Goal: Transaction & Acquisition: Book appointment/travel/reservation

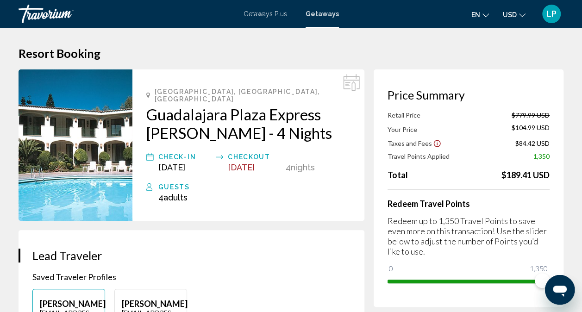
click at [324, 13] on span "Getaways" at bounding box center [321, 13] width 33 height 7
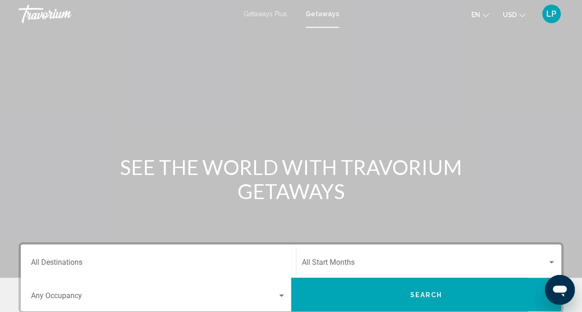
click at [142, 274] on div "Destination All Destinations" at bounding box center [158, 261] width 254 height 29
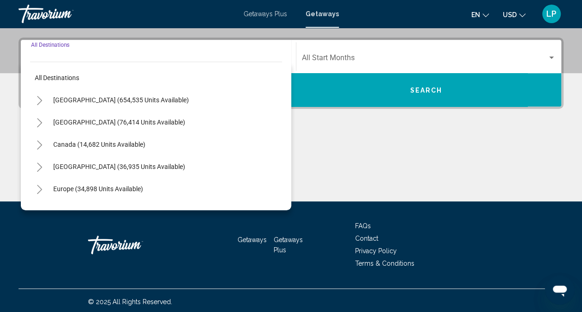
scroll to position [207, 0]
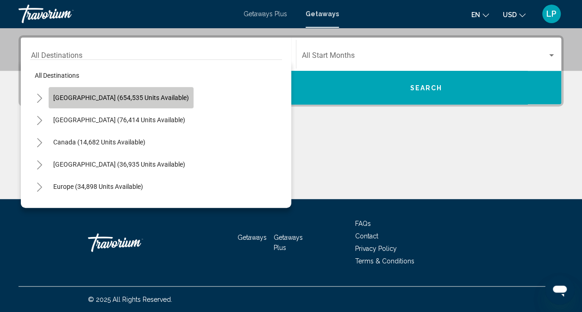
click at [136, 98] on span "[GEOGRAPHIC_DATA] (654,535 units available)" at bounding box center [121, 97] width 136 height 7
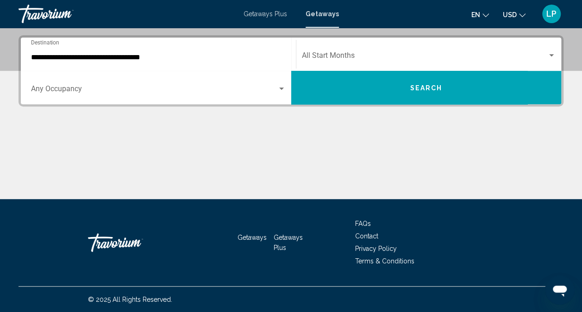
click at [145, 62] on div "**********" at bounding box center [158, 54] width 254 height 29
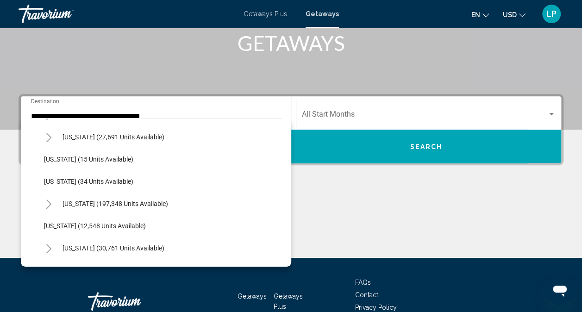
scroll to position [136, 0]
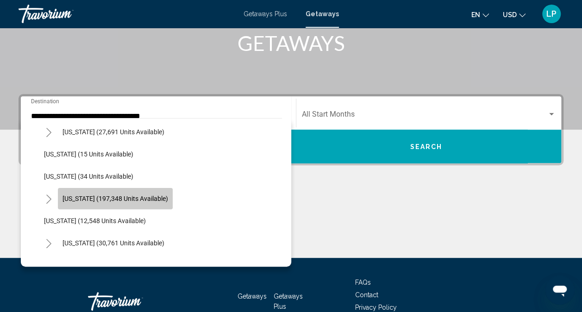
click at [128, 192] on button "[US_STATE] (197,348 units available)" at bounding box center [115, 198] width 115 height 21
type input "**********"
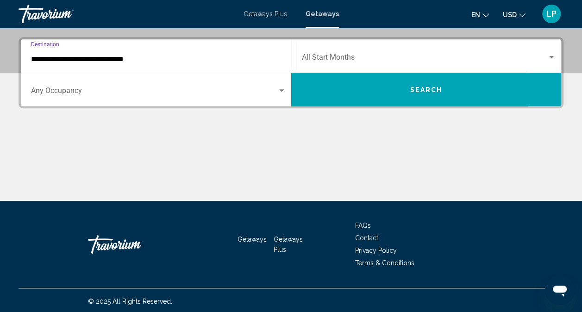
scroll to position [207, 0]
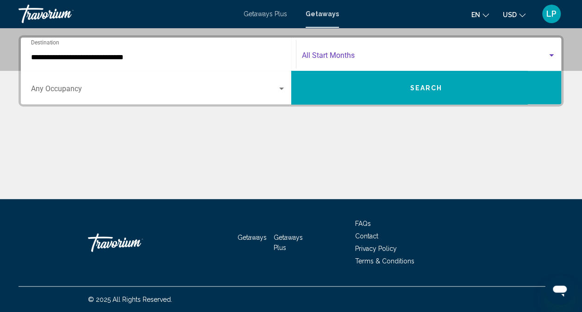
click at [364, 53] on span "Search widget" at bounding box center [425, 57] width 246 height 8
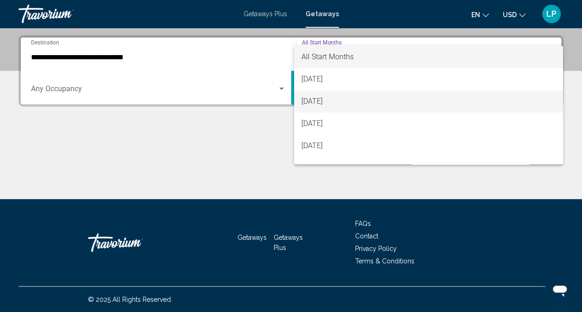
click at [346, 98] on span "[DATE]" at bounding box center [428, 101] width 254 height 22
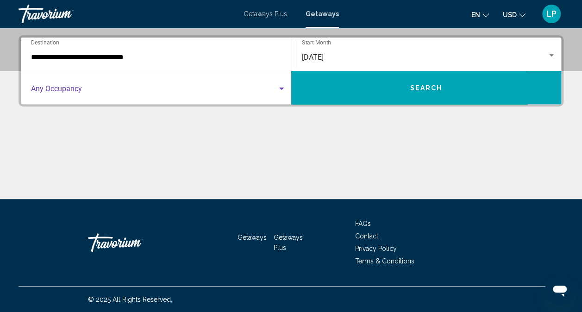
click at [278, 91] on div "Search widget" at bounding box center [281, 88] width 8 height 7
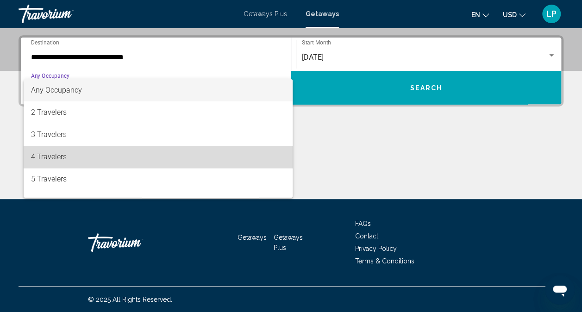
click at [210, 152] on span "4 Travelers" at bounding box center [158, 157] width 254 height 22
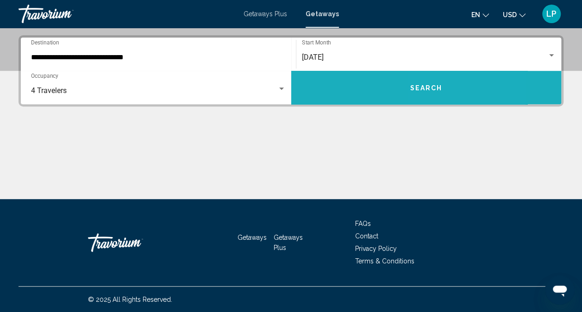
click at [443, 88] on button "Search" at bounding box center [426, 87] width 270 height 33
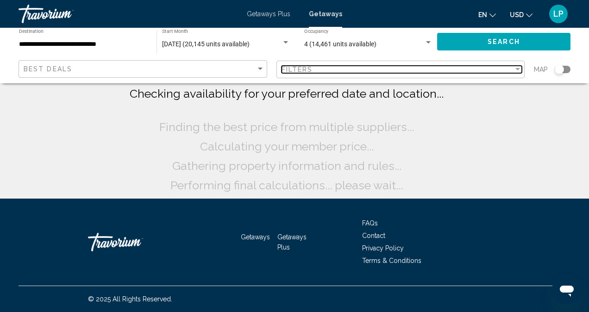
click at [366, 68] on div "Filters" at bounding box center [397, 69] width 232 height 7
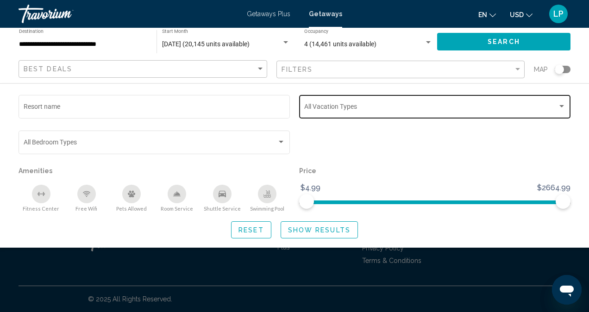
click at [345, 113] on div "Vacation Types All Vacation Types" at bounding box center [434, 105] width 261 height 25
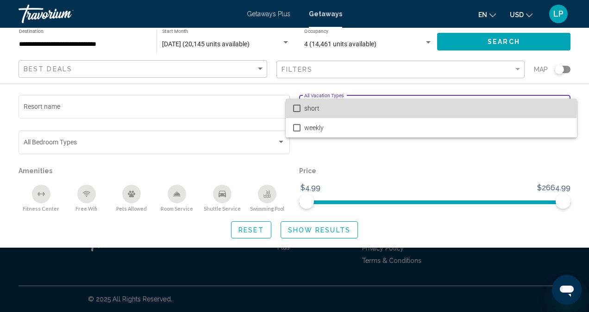
click at [324, 108] on span "short" at bounding box center [436, 108] width 265 height 19
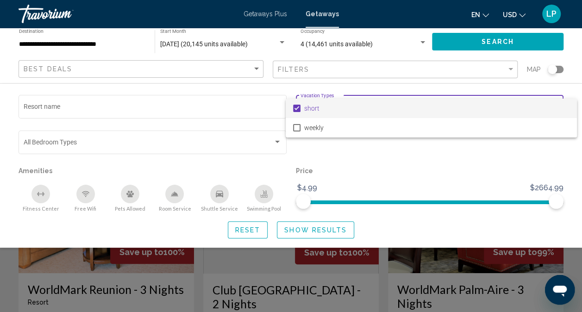
drag, startPoint x: 553, startPoint y: 204, endPoint x: 507, endPoint y: 203, distance: 46.3
click at [507, 203] on div at bounding box center [291, 156] width 582 height 312
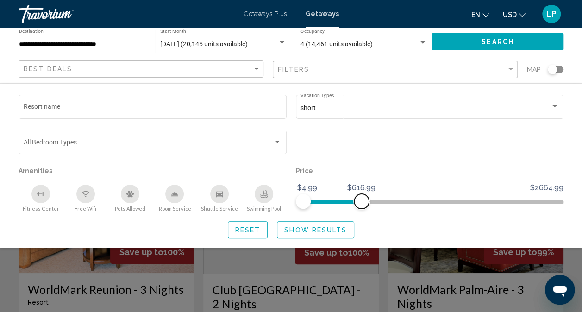
drag, startPoint x: 554, startPoint y: 204, endPoint x: 361, endPoint y: 203, distance: 193.4
click at [361, 203] on span "Search widget" at bounding box center [361, 201] width 15 height 15
click at [269, 190] on div "Swimming Pool" at bounding box center [263, 194] width 19 height 19
click at [220, 192] on icon "Shuttle Service" at bounding box center [219, 193] width 7 height 7
click at [179, 195] on div "Room Service" at bounding box center [174, 194] width 19 height 19
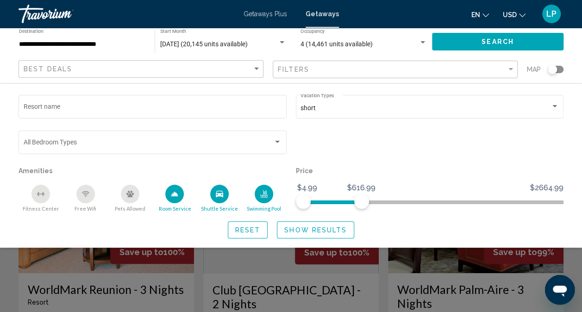
click at [84, 197] on icon "Free Wifi" at bounding box center [85, 193] width 7 height 7
click at [303, 231] on span "Show Results" at bounding box center [315, 229] width 62 height 7
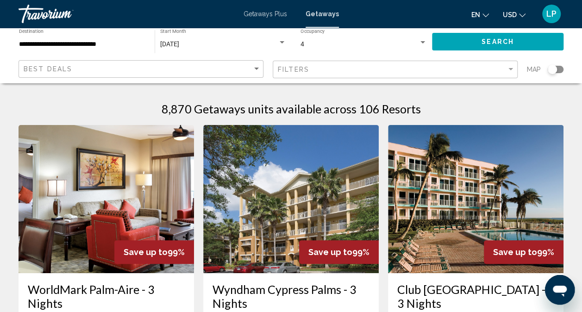
click at [552, 69] on div "Search widget" at bounding box center [551, 69] width 9 height 9
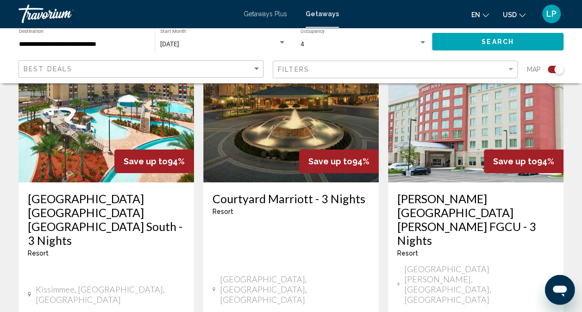
scroll to position [1508, 0]
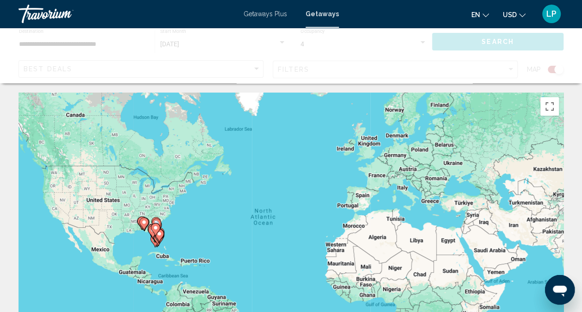
click at [144, 228] on icon "Main content" at bounding box center [143, 223] width 9 height 13
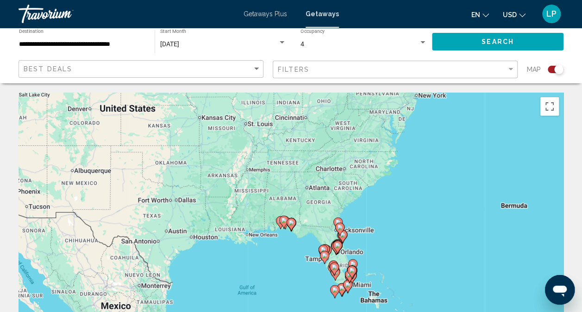
click at [350, 279] on icon "Main content" at bounding box center [349, 276] width 8 height 12
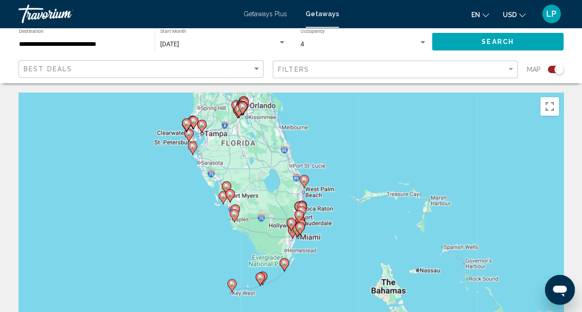
click at [301, 230] on icon "Main content" at bounding box center [299, 229] width 8 height 12
type input "**********"
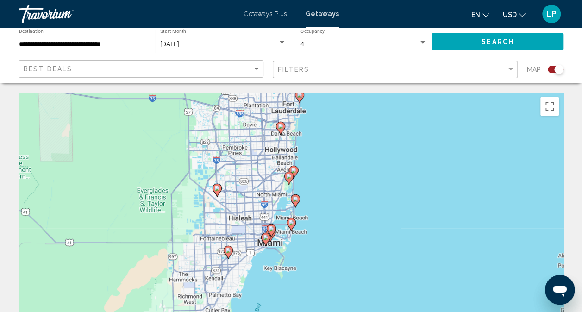
click at [265, 240] on image "Main content" at bounding box center [266, 238] width 6 height 6
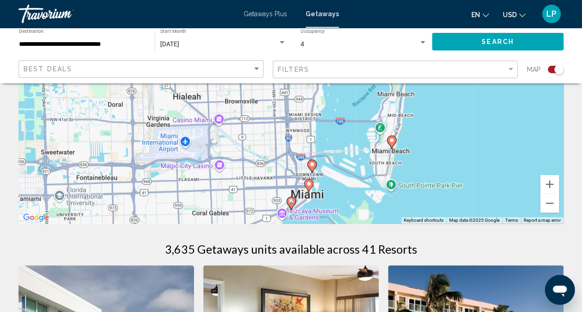
scroll to position [155, 0]
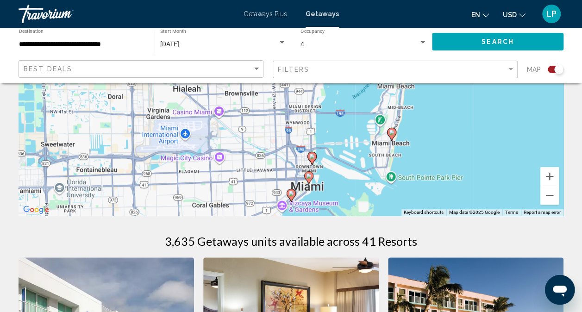
click at [392, 135] on icon "Main content" at bounding box center [391, 134] width 8 height 12
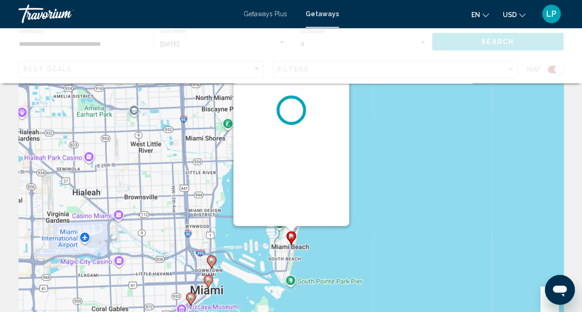
scroll to position [0, 0]
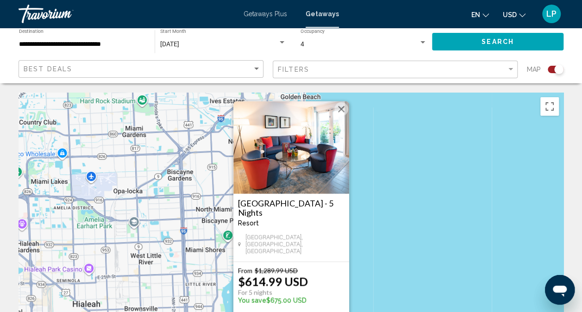
click at [342, 113] on button "Close" at bounding box center [341, 109] width 14 height 14
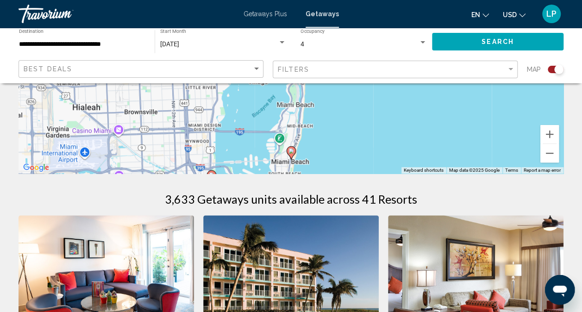
scroll to position [205, 0]
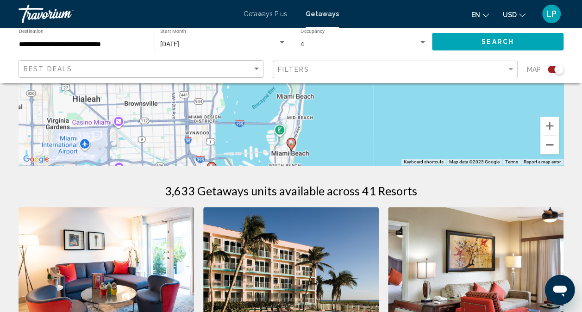
click at [549, 142] on button "Zoom out" at bounding box center [549, 145] width 19 height 19
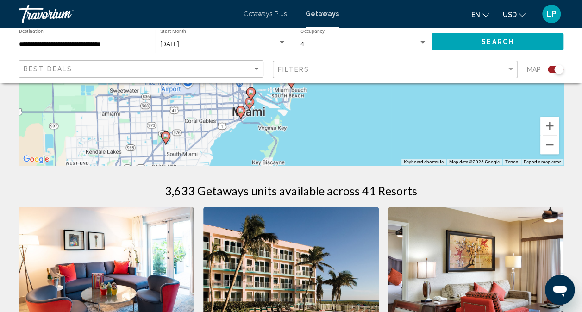
click at [241, 112] on image "Main content" at bounding box center [241, 111] width 6 height 6
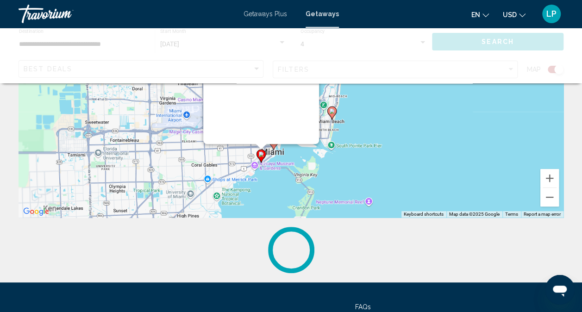
scroll to position [0, 0]
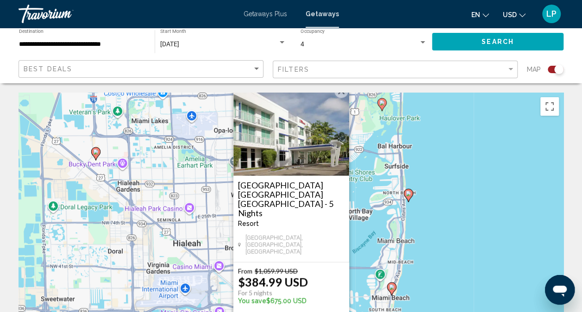
click at [341, 98] on button "Close" at bounding box center [341, 91] width 14 height 14
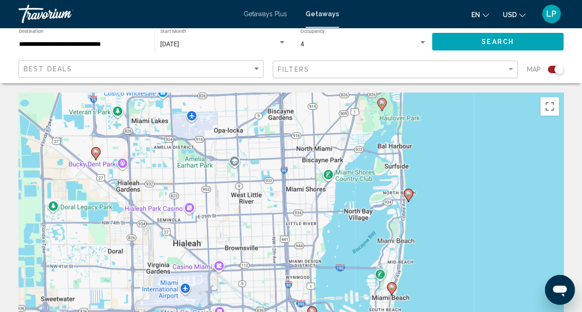
click at [407, 194] on image "Main content" at bounding box center [408, 194] width 6 height 6
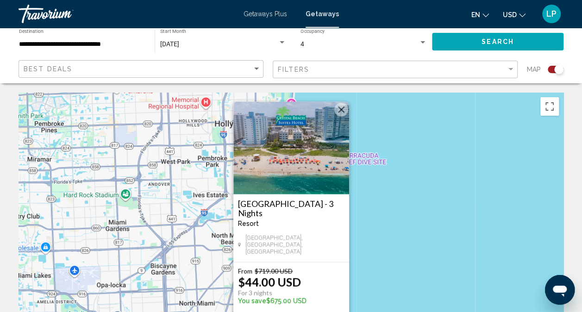
click at [300, 213] on h3 "[GEOGRAPHIC_DATA] - 3 Nights" at bounding box center [291, 208] width 106 height 19
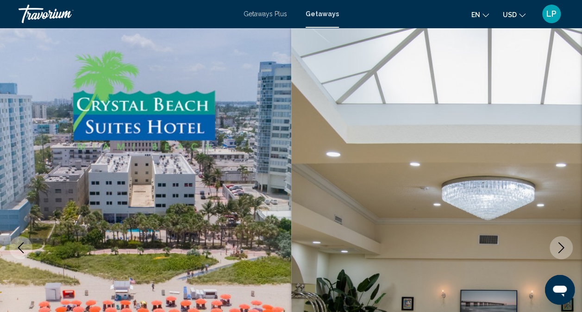
click at [317, 12] on span "Getaways" at bounding box center [321, 13] width 33 height 7
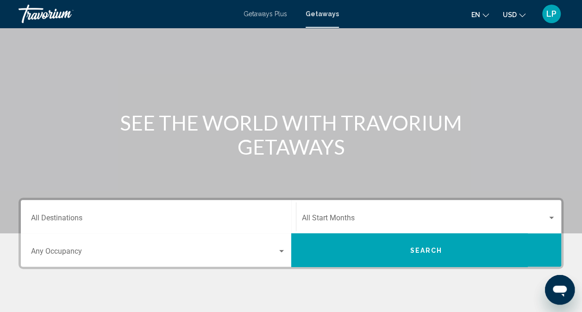
scroll to position [56, 0]
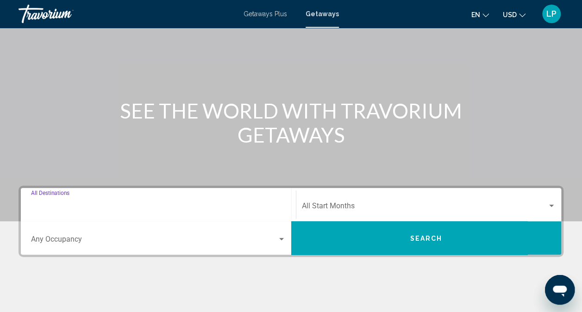
click at [124, 208] on input "Destination All Destinations" at bounding box center [158, 208] width 254 height 8
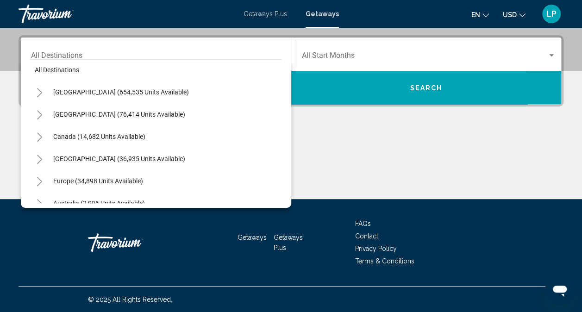
scroll to position [0, 0]
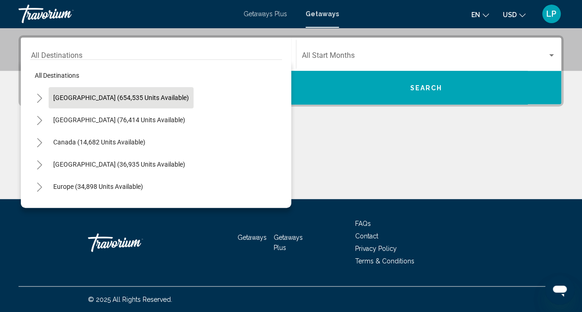
click at [81, 100] on span "[GEOGRAPHIC_DATA] (654,535 units available)" at bounding box center [121, 97] width 136 height 7
type input "**********"
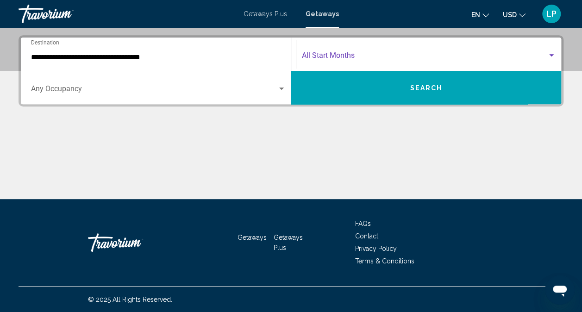
click at [360, 59] on span "Search widget" at bounding box center [425, 57] width 246 height 8
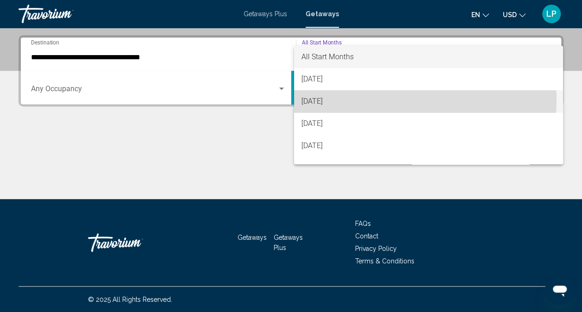
click at [345, 99] on span "[DATE]" at bounding box center [428, 101] width 254 height 22
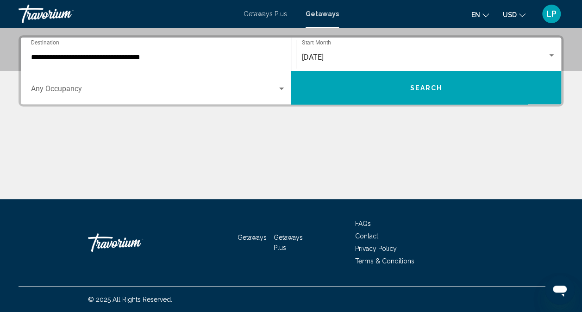
click at [153, 82] on div "Occupancy Any Occupancy" at bounding box center [158, 87] width 254 height 29
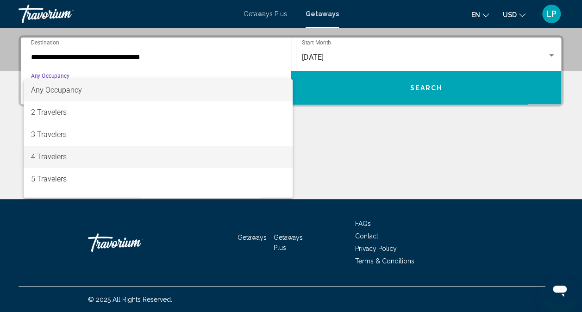
click at [100, 154] on span "4 Travelers" at bounding box center [158, 157] width 254 height 22
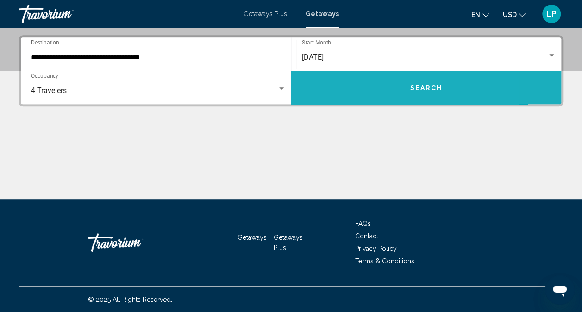
click at [364, 90] on button "Search" at bounding box center [426, 87] width 270 height 33
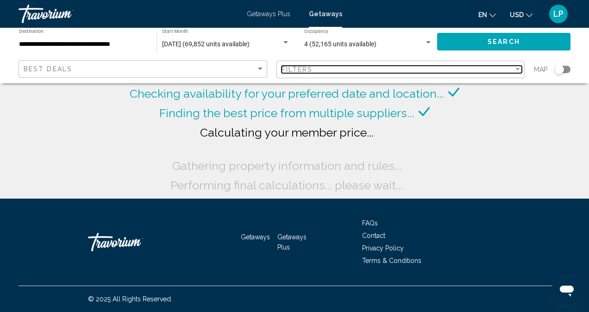
click at [335, 71] on div "Filters" at bounding box center [397, 69] width 232 height 7
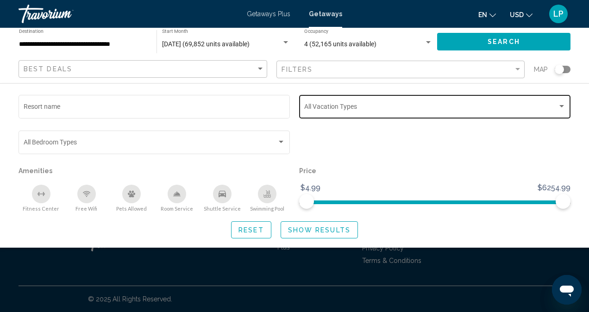
click at [333, 104] on div "Vacation Types All Vacation Types" at bounding box center [434, 105] width 261 height 25
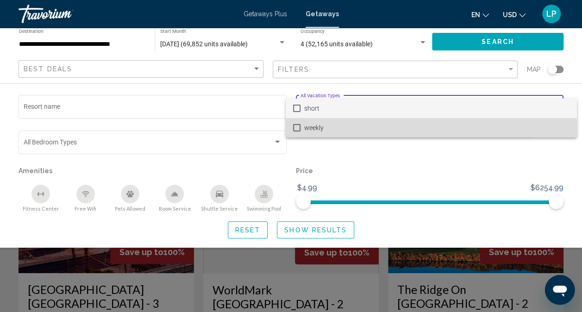
click at [318, 130] on span "weekly" at bounding box center [436, 127] width 265 height 19
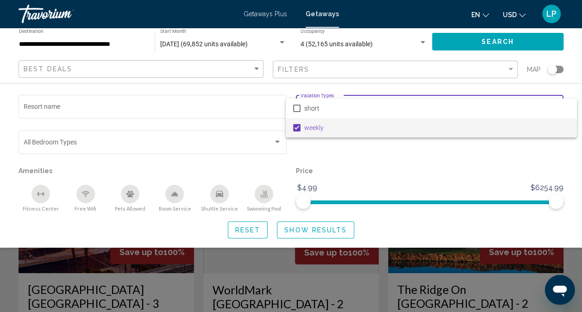
click at [266, 198] on div at bounding box center [291, 156] width 582 height 312
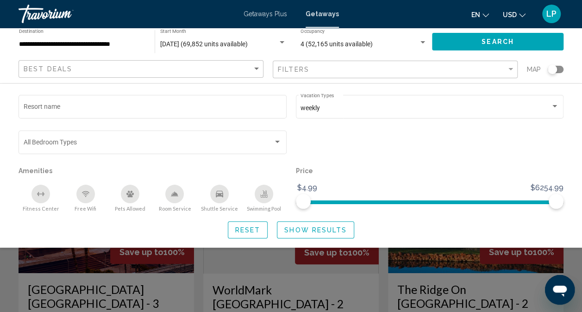
click at [263, 196] on icon "Swimming Pool" at bounding box center [263, 193] width 7 height 7
click at [217, 202] on div "Shuttle Service" at bounding box center [219, 194] width 19 height 19
click at [168, 194] on div "Room Service" at bounding box center [174, 194] width 19 height 19
click at [82, 196] on icon "Free Wifi" at bounding box center [85, 193] width 7 height 7
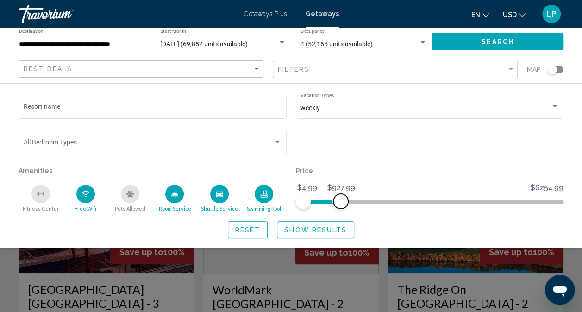
drag, startPoint x: 563, startPoint y: 203, endPoint x: 340, endPoint y: 205, distance: 222.6
click at [340, 205] on span "Search widget" at bounding box center [340, 201] width 15 height 15
click at [320, 232] on span "Show Results" at bounding box center [315, 229] width 62 height 7
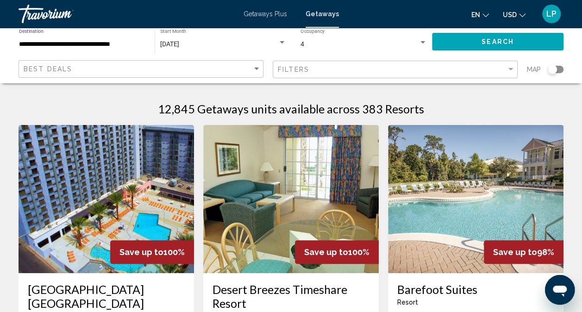
click at [129, 47] on input "**********" at bounding box center [82, 44] width 126 height 7
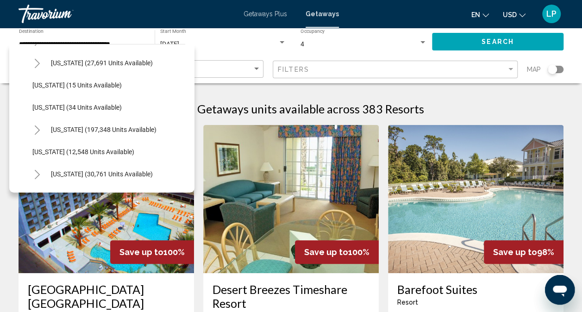
scroll to position [136, 0]
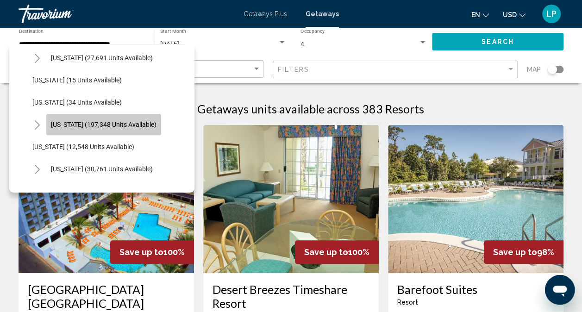
click at [122, 129] on button "[US_STATE] (197,348 units available)" at bounding box center [103, 124] width 115 height 21
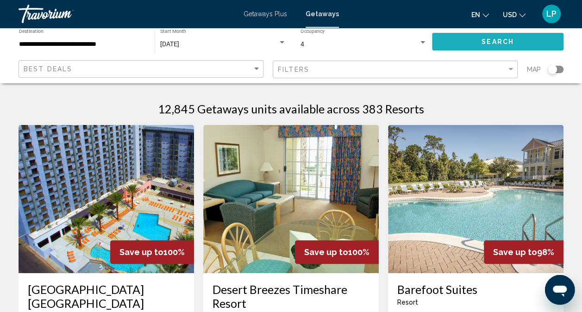
click at [457, 45] on button "Search" at bounding box center [497, 41] width 131 height 17
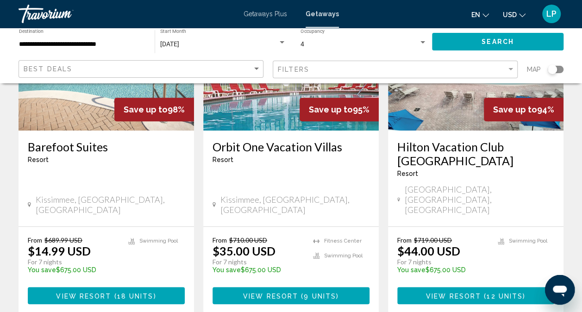
scroll to position [141, 0]
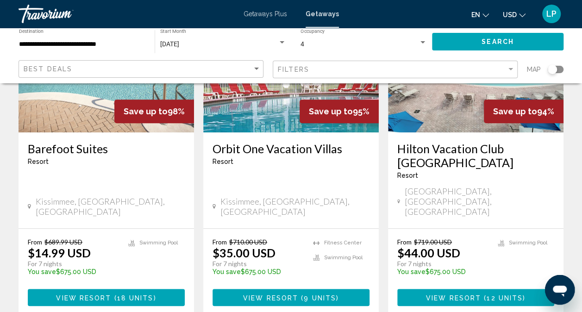
click at [30, 204] on icon "Main content" at bounding box center [29, 206] width 3 height 5
click at [550, 71] on div "Search widget" at bounding box center [551, 69] width 9 height 9
drag, startPoint x: 578, startPoint y: 118, endPoint x: 581, endPoint y: 90, distance: 27.4
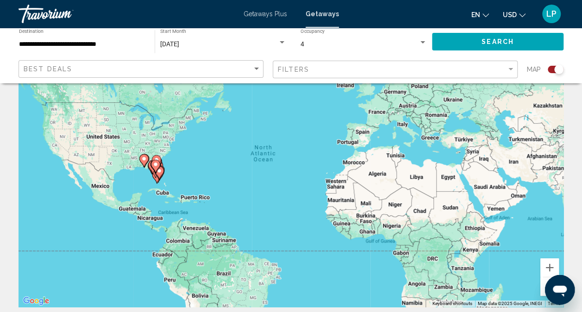
scroll to position [57, 0]
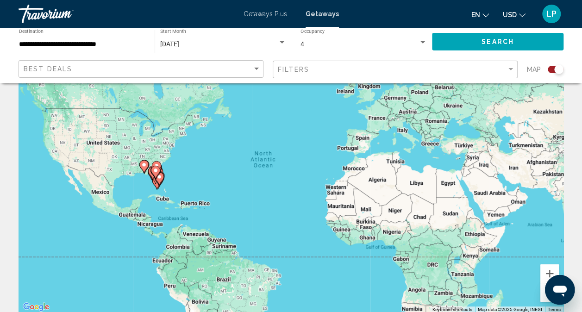
click at [141, 167] on image "Main content" at bounding box center [144, 165] width 6 height 6
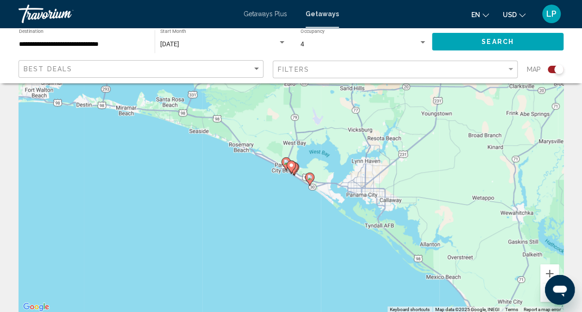
click at [292, 168] on icon "Main content" at bounding box center [290, 167] width 8 height 12
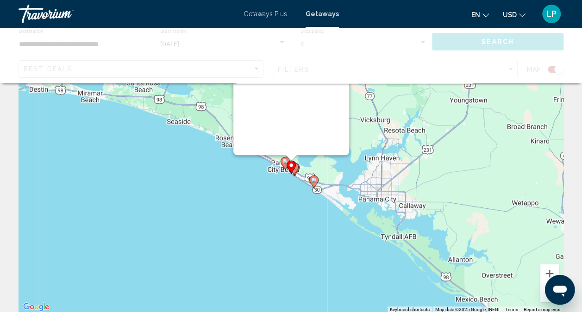
scroll to position [0, 0]
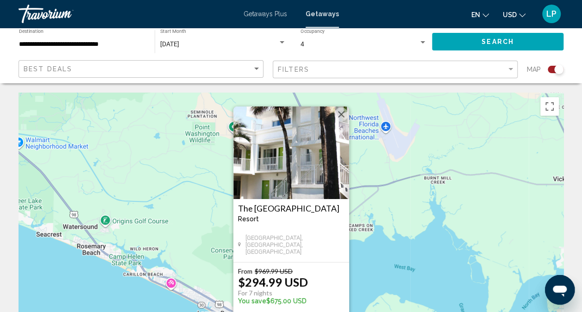
click at [338, 114] on button "Close" at bounding box center [341, 114] width 14 height 14
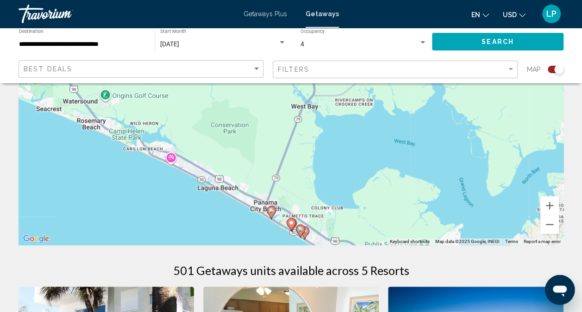
scroll to position [138, 0]
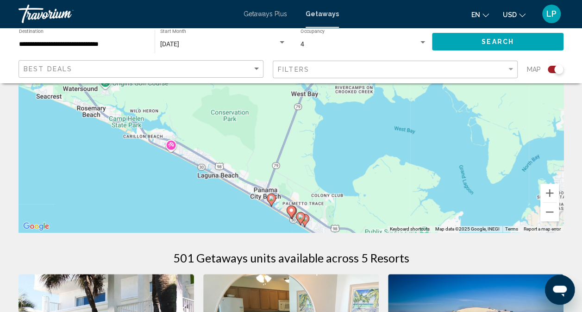
click at [290, 212] on image "Main content" at bounding box center [291, 210] width 6 height 6
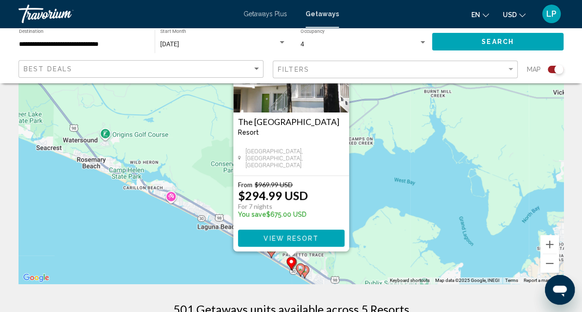
scroll to position [0, 0]
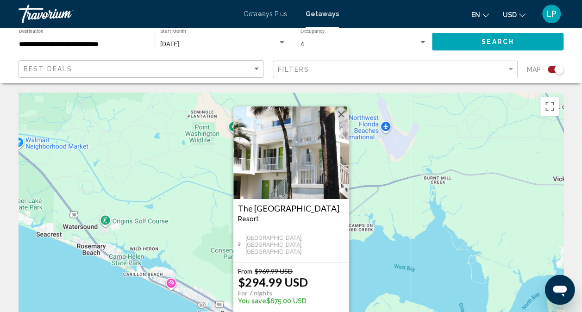
click at [343, 111] on button "Close" at bounding box center [341, 114] width 14 height 14
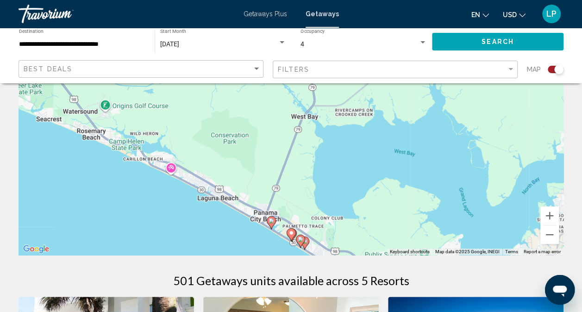
scroll to position [130, 0]
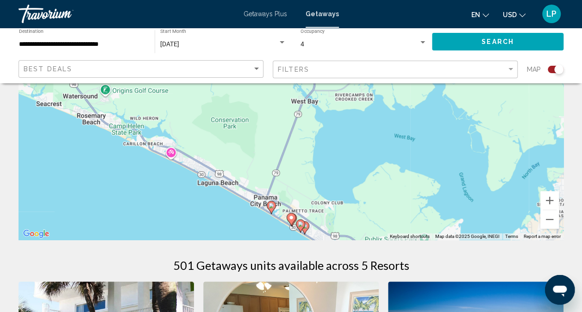
click at [269, 205] on image "Main content" at bounding box center [271, 206] width 6 height 6
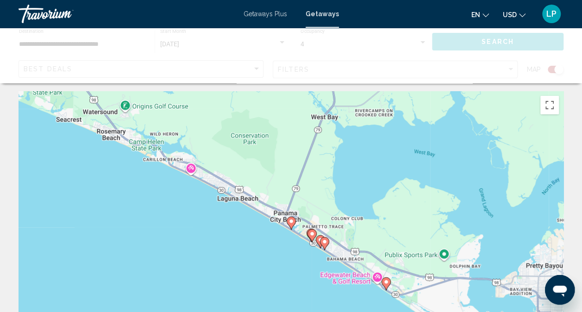
scroll to position [0, 0]
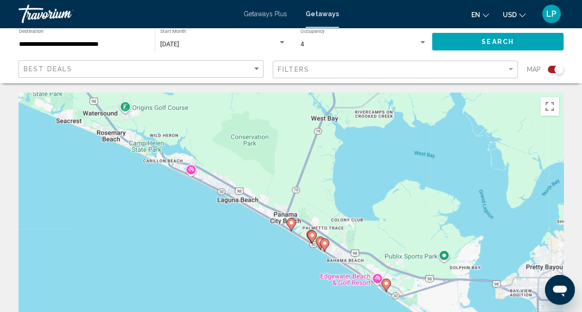
click at [290, 219] on icon "Main content" at bounding box center [290, 224] width 8 height 12
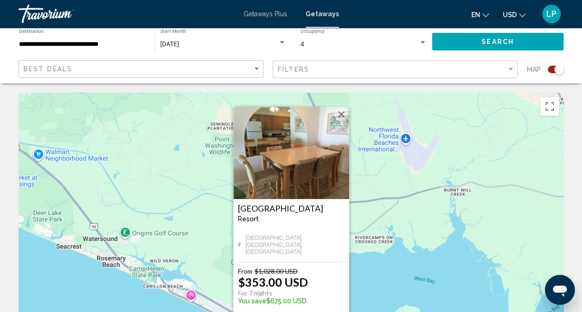
click at [341, 114] on button "Close" at bounding box center [341, 114] width 14 height 14
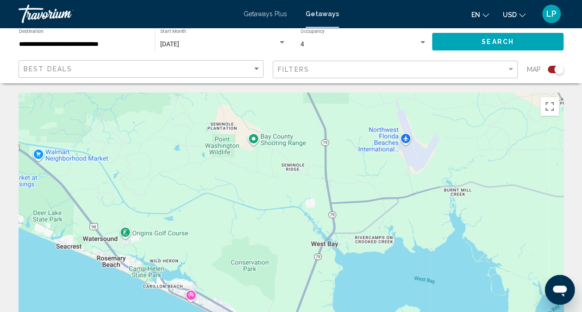
drag, startPoint x: 579, startPoint y: 68, endPoint x: 573, endPoint y: 118, distance: 49.9
click at [123, 63] on div "Best Deals" at bounding box center [142, 69] width 237 height 17
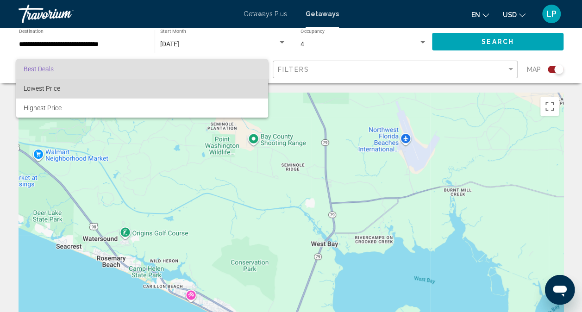
click at [113, 86] on span "Lowest Price" at bounding box center [142, 88] width 237 height 19
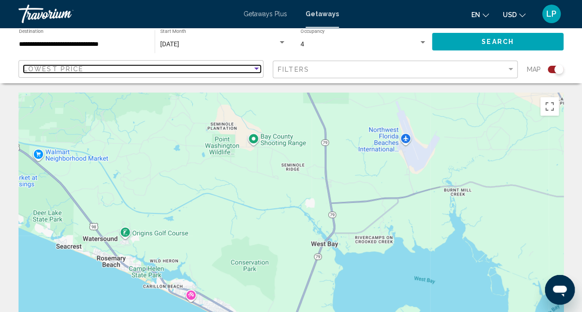
click at [155, 71] on div "Lowest Price" at bounding box center [138, 68] width 229 height 7
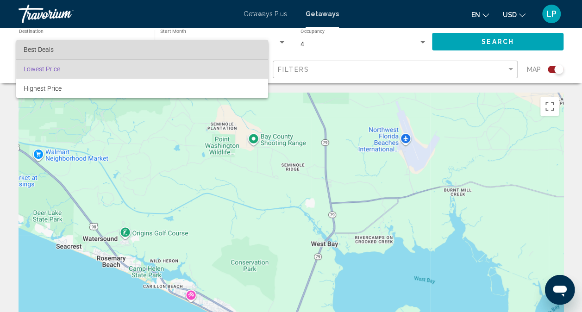
click at [141, 49] on span "Best Deals" at bounding box center [142, 49] width 237 height 19
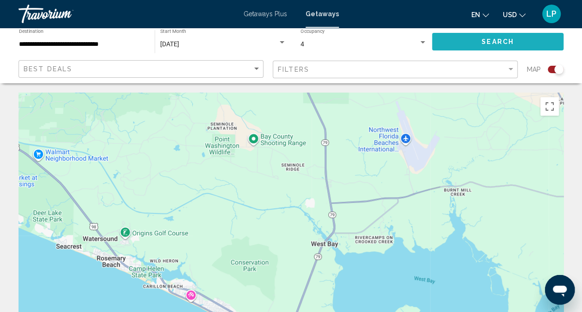
click at [499, 40] on span "Search" at bounding box center [497, 41] width 32 height 7
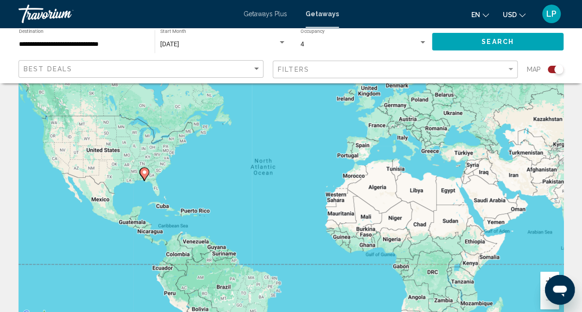
scroll to position [49, 0]
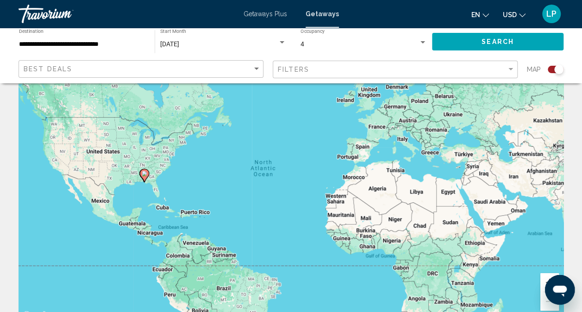
click at [145, 174] on image "Main content" at bounding box center [145, 174] width 6 height 6
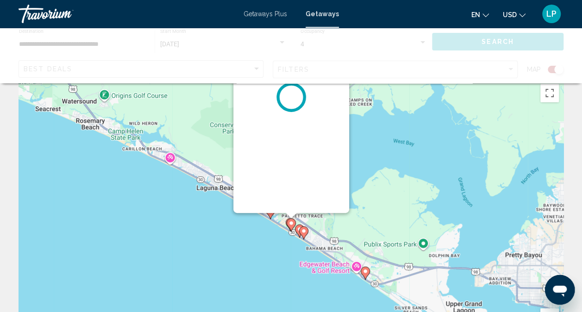
scroll to position [0, 0]
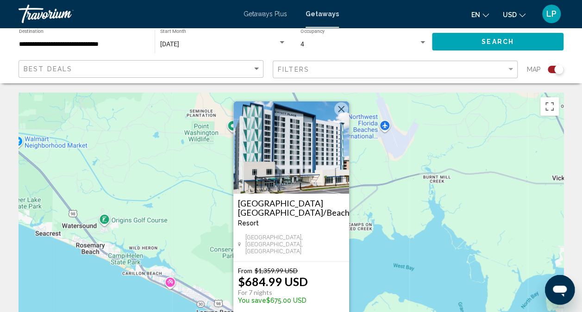
click at [341, 115] on button "Close" at bounding box center [341, 109] width 14 height 14
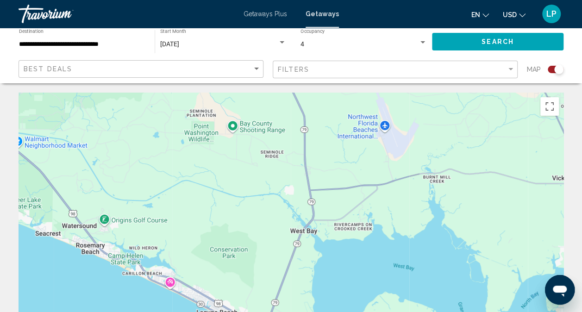
click at [101, 43] on input "**********" at bounding box center [82, 44] width 126 height 7
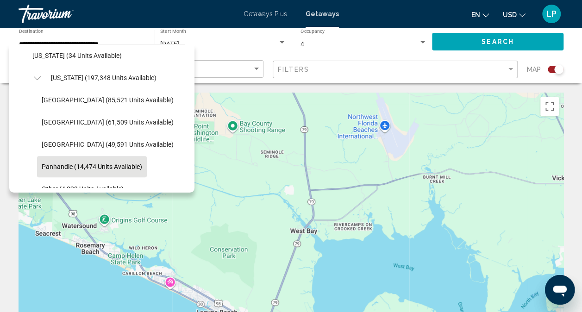
scroll to position [179, 0]
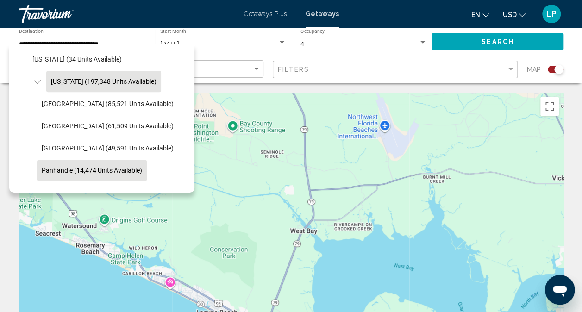
click at [105, 79] on span "[US_STATE] (197,348 units available)" at bounding box center [103, 81] width 105 height 7
type input "**********"
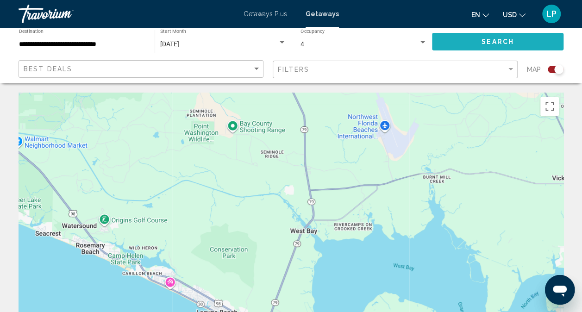
click at [502, 40] on span "Search" at bounding box center [497, 41] width 32 height 7
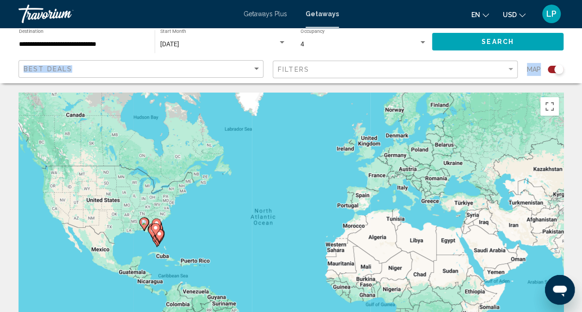
drag, startPoint x: 581, startPoint y: 49, endPoint x: 578, endPoint y: 80, distance: 31.1
click at [578, 80] on div "**********" at bounding box center [291, 56] width 582 height 56
drag, startPoint x: 578, startPoint y: 80, endPoint x: 585, endPoint y: 46, distance: 34.4
click at [581, 46] on html "**********" at bounding box center [291, 156] width 582 height 312
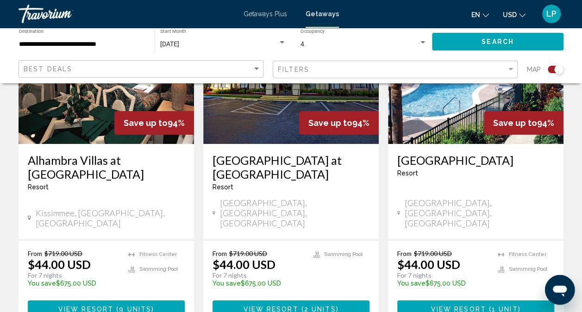
scroll to position [1462, 0]
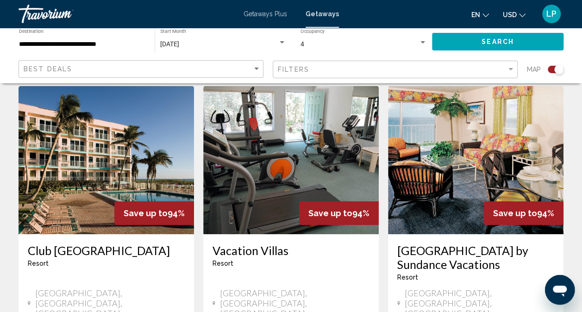
scroll to position [1380, 0]
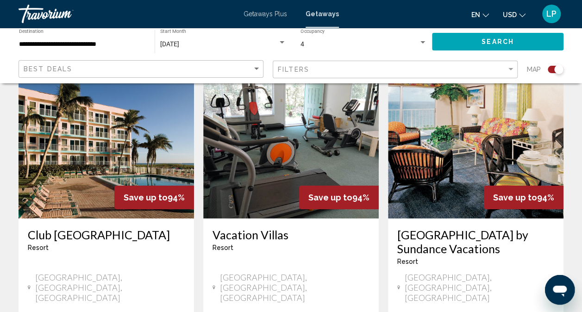
click at [477, 228] on h3 "[GEOGRAPHIC_DATA] by Sundance Vacations" at bounding box center [475, 242] width 157 height 28
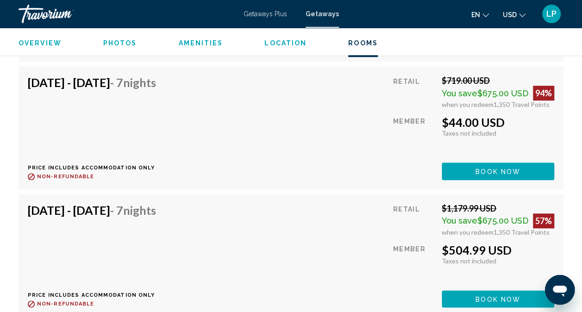
scroll to position [2199, 0]
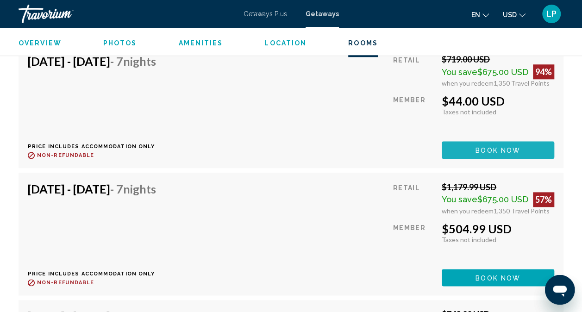
click at [530, 149] on button "Book now" at bounding box center [497, 149] width 112 height 17
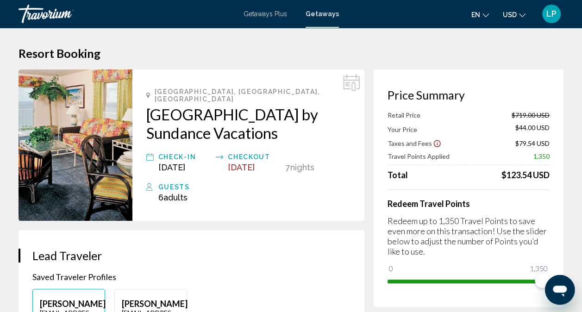
click at [233, 123] on h2 "[GEOGRAPHIC_DATA] by Sundance Vacations" at bounding box center [248, 123] width 204 height 37
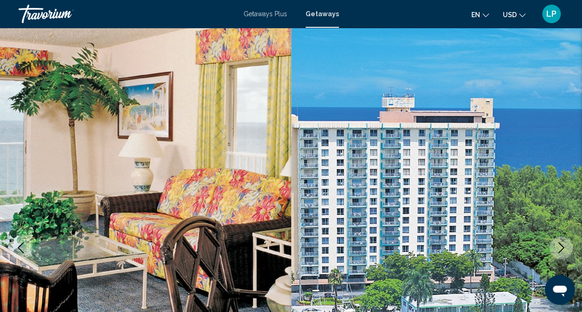
scroll to position [92, 0]
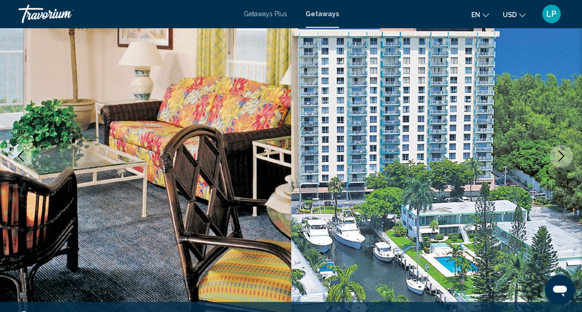
click at [561, 155] on icon "Next image" at bounding box center [561, 155] width 6 height 11
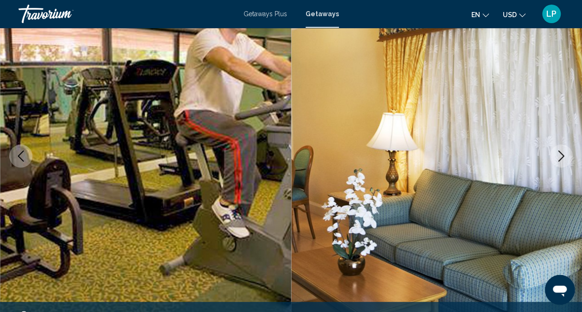
click at [561, 155] on icon "Next image" at bounding box center [561, 155] width 6 height 11
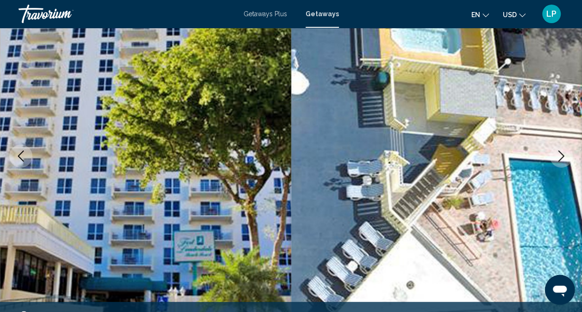
click at [561, 155] on icon "Next image" at bounding box center [561, 155] width 6 height 11
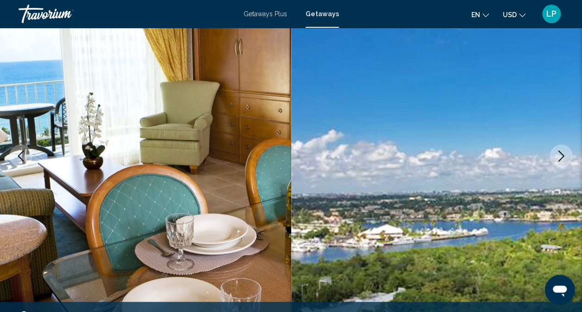
click at [561, 155] on icon "Next image" at bounding box center [561, 155] width 6 height 11
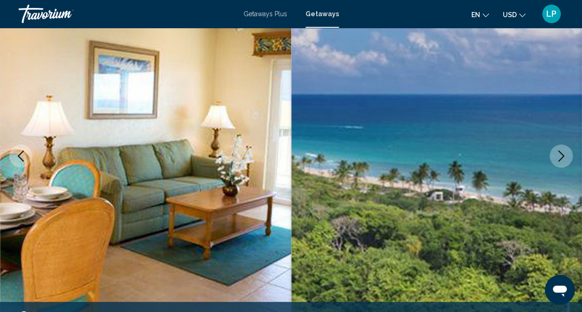
click at [561, 155] on icon "Next image" at bounding box center [561, 155] width 6 height 11
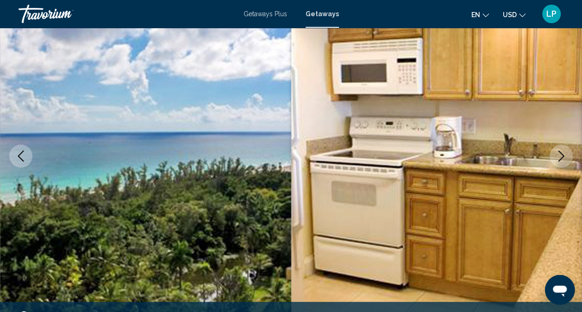
click at [561, 155] on icon "Next image" at bounding box center [561, 155] width 6 height 11
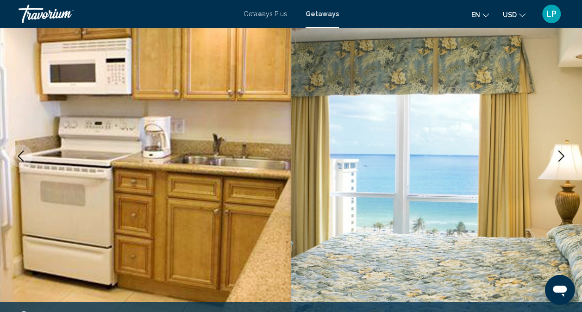
click at [561, 155] on icon "Next image" at bounding box center [561, 155] width 6 height 11
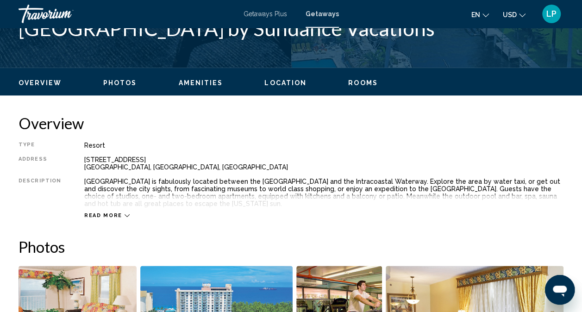
scroll to position [410, 0]
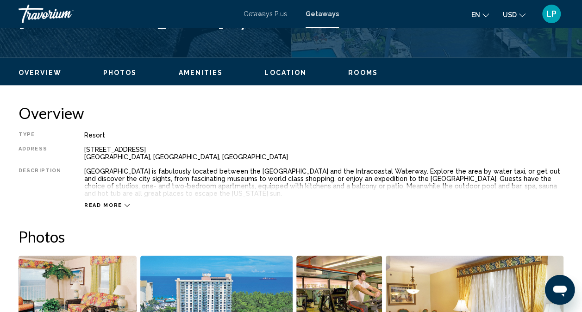
click at [360, 72] on span "Rooms" at bounding box center [363, 72] width 30 height 7
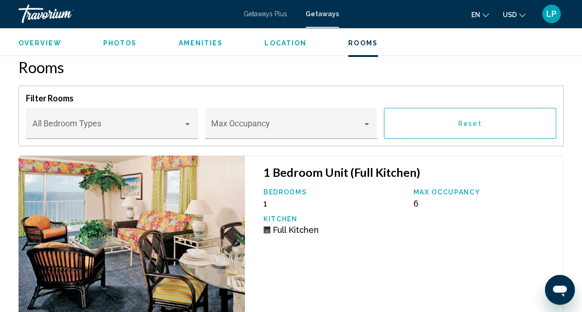
scroll to position [1785, 0]
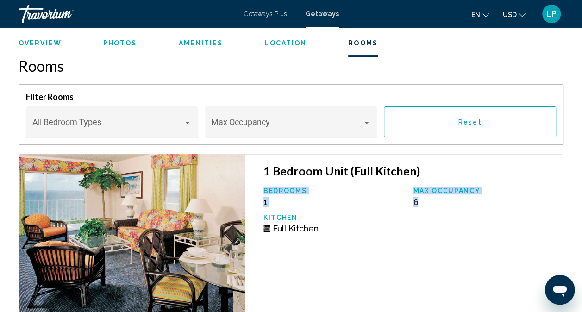
drag, startPoint x: 580, startPoint y: 175, endPoint x: 580, endPoint y: 195, distance: 19.4
click at [580, 195] on div "Overview Type Resort All-Inclusive No All-Inclusive Address [STREET_ADDRESS] De…" at bounding box center [291, 83] width 582 height 2708
drag, startPoint x: 580, startPoint y: 195, endPoint x: 539, endPoint y: 200, distance: 42.0
click at [539, 200] on div "Max Occupancy 6" at bounding box center [483, 197] width 150 height 20
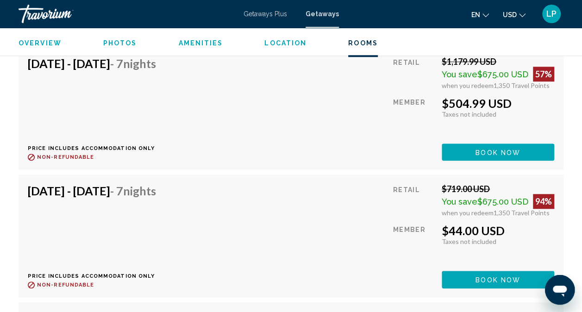
scroll to position [2087, 0]
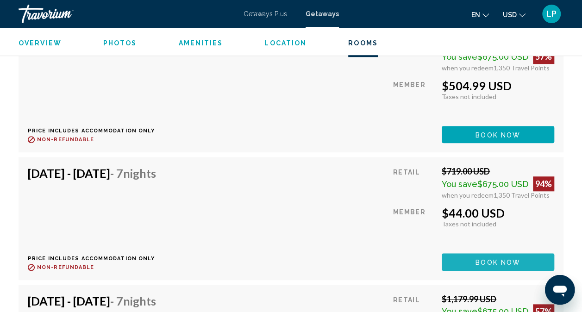
click at [499, 265] on button "Book now" at bounding box center [497, 261] width 112 height 17
